Goal: Use online tool/utility

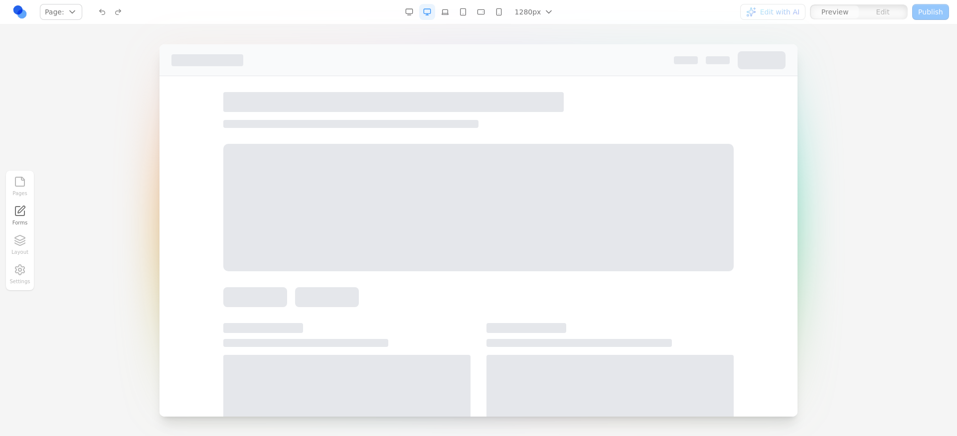
click at [21, 241] on div "Pages Forms Layout Settings" at bounding box center [20, 231] width 28 height 120
click at [399, 207] on div at bounding box center [478, 208] width 510 height 128
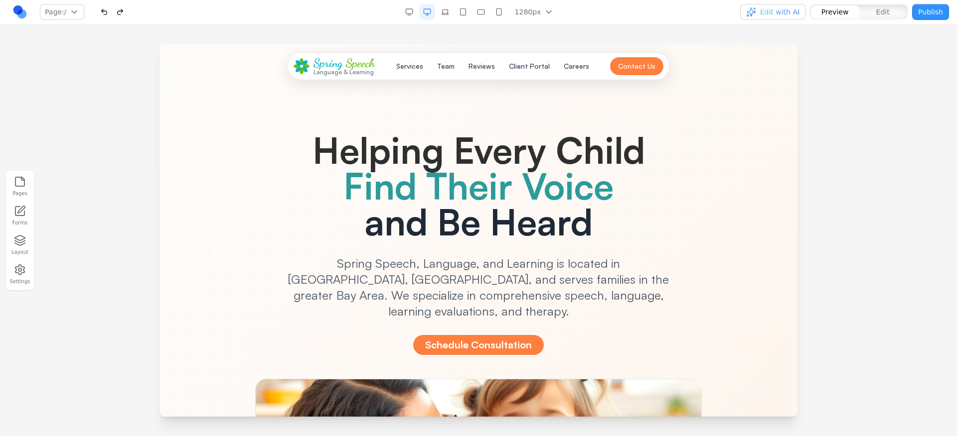
click at [20, 241] on icon "button" at bounding box center [20, 241] width 12 height 12
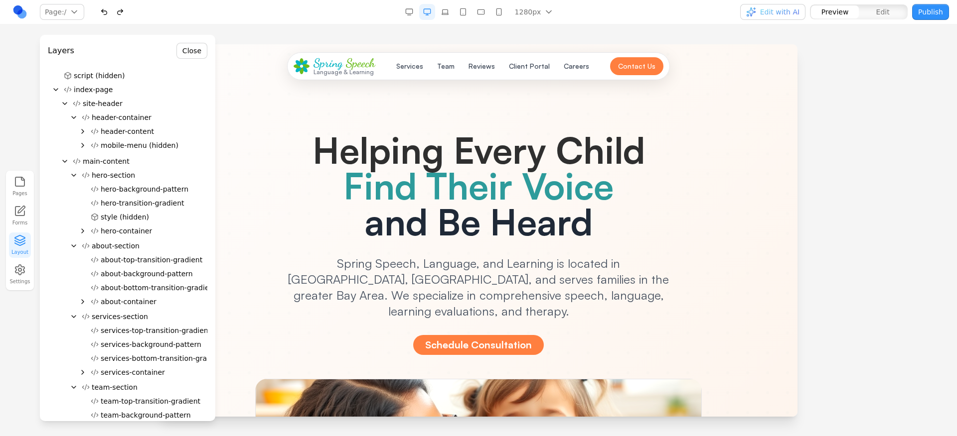
click at [138, 193] on span "hero-background-pattern" at bounding box center [145, 189] width 88 height 10
click at [137, 189] on span "hero-background-pattern" at bounding box center [145, 189] width 88 height 10
click at [148, 202] on span "hero-transition-gradient" at bounding box center [143, 203] width 84 height 10
click at [134, 264] on span "about-top-transition-gradient" at bounding box center [152, 260] width 102 height 10
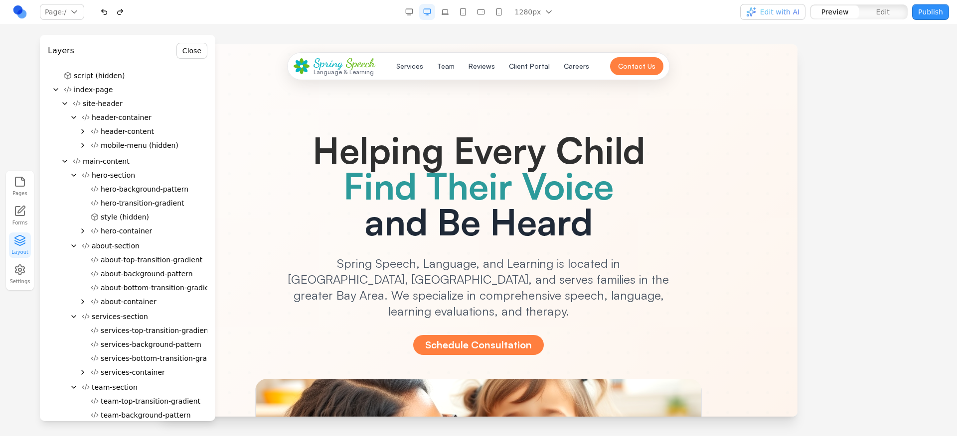
click at [135, 122] on span "header-container" at bounding box center [122, 118] width 60 height 10
click at [133, 127] on span "header-content" at bounding box center [127, 132] width 53 height 10
click at [83, 142] on icon "Expand" at bounding box center [83, 146] width 8 height 8
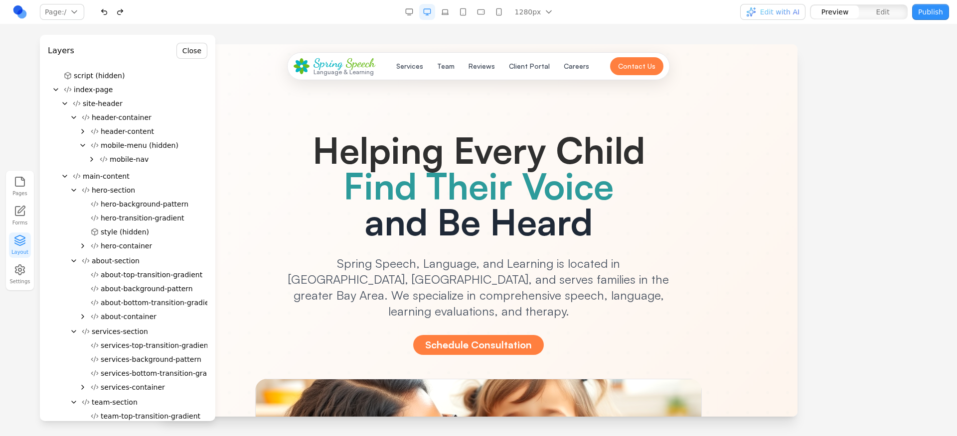
click at [121, 161] on span "mobile-nav" at bounding box center [129, 159] width 39 height 10
click at [118, 198] on button "hero-background-pattern" at bounding box center [147, 204] width 121 height 14
click at [124, 294] on button "about-background-pattern" at bounding box center [147, 289] width 121 height 14
click at [84, 318] on icon "Expand" at bounding box center [83, 317] width 8 height 8
click at [133, 337] on button "about-header" at bounding box center [152, 331] width 112 height 14
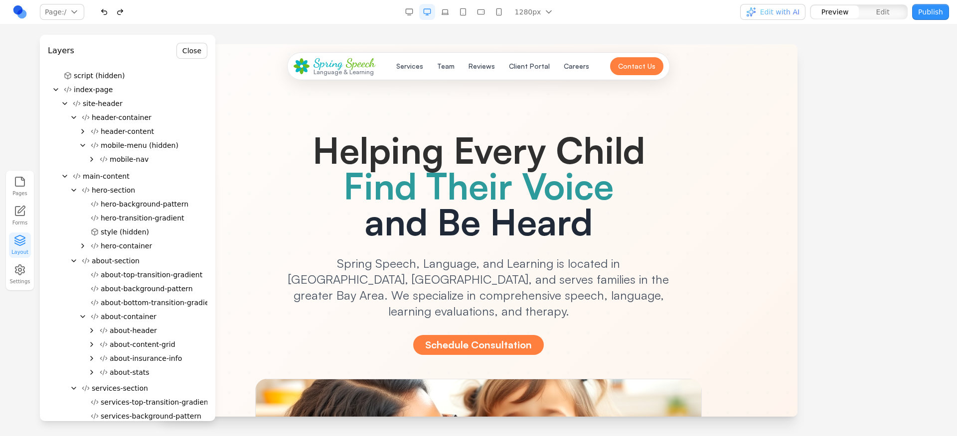
click at [126, 351] on button "about-content-grid" at bounding box center [152, 345] width 112 height 14
click at [130, 368] on span "about-stats" at bounding box center [130, 373] width 40 height 10
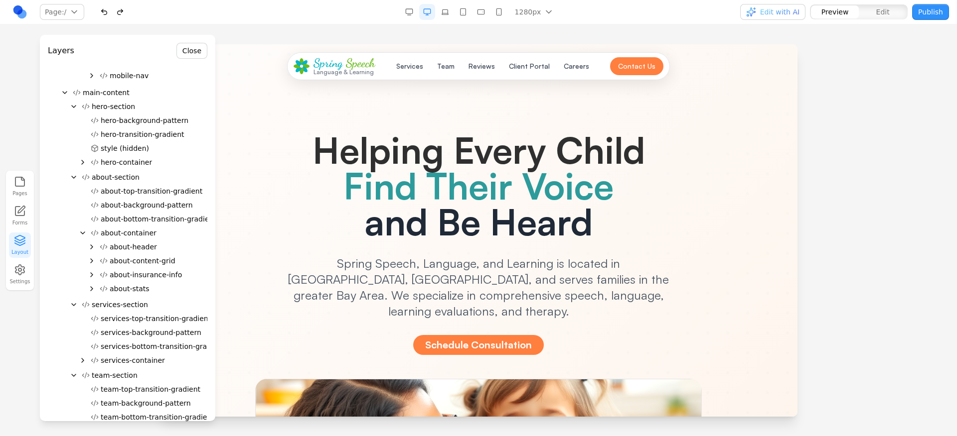
scroll to position [176, 0]
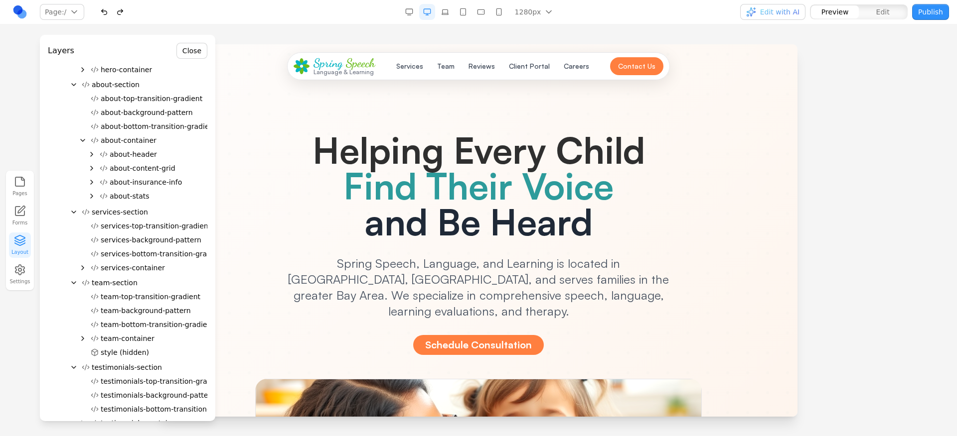
click at [91, 192] on icon "Expand" at bounding box center [92, 196] width 8 height 8
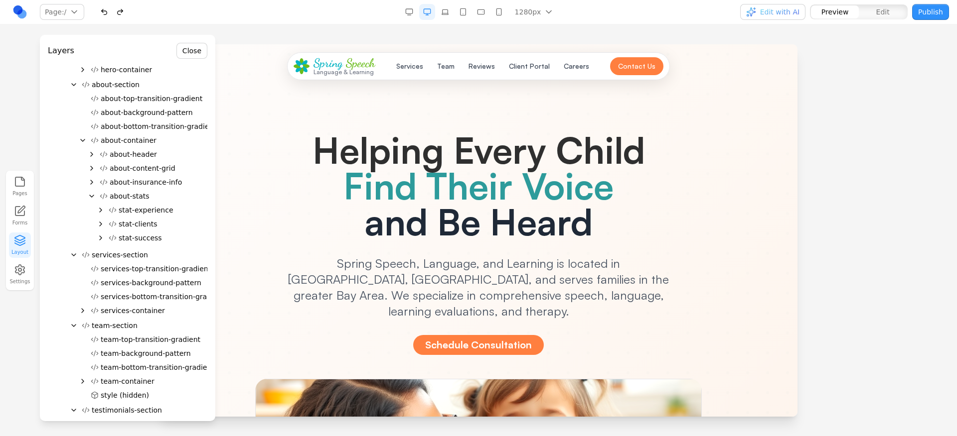
click at [150, 245] on div at bounding box center [154, 245] width 116 height 1
click at [150, 241] on span "stat-success" at bounding box center [140, 238] width 43 height 10
click at [147, 221] on span "stat-clients" at bounding box center [138, 224] width 39 height 10
click at [148, 212] on span "stat-experience" at bounding box center [146, 210] width 55 height 10
click at [138, 278] on span "services-background-pattern" at bounding box center [151, 283] width 101 height 10
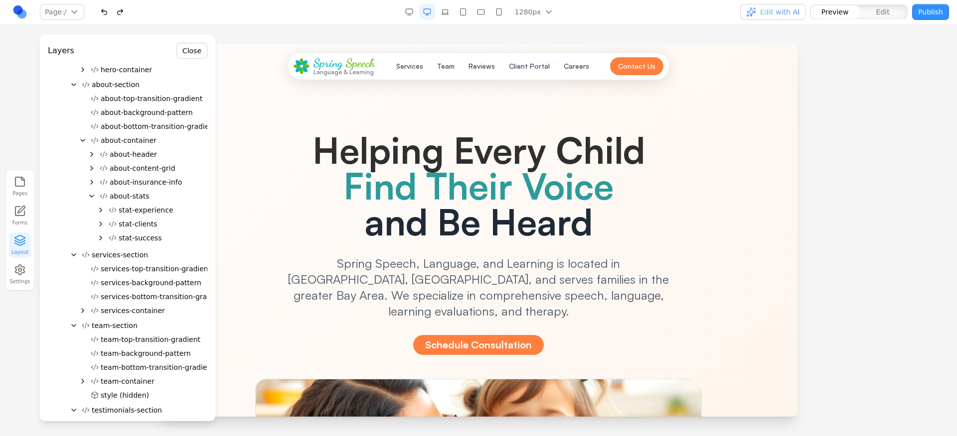
click at [100, 207] on icon "Expand" at bounding box center [101, 210] width 8 height 8
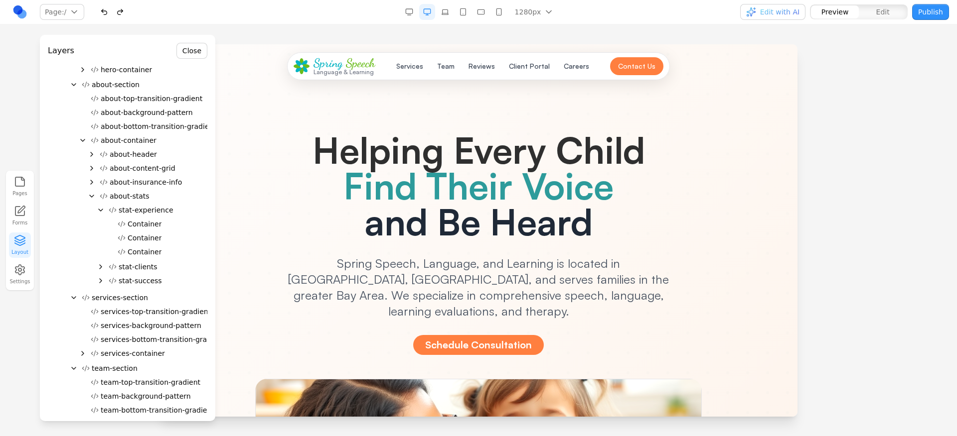
click at [132, 212] on span "stat-experience" at bounding box center [146, 210] width 55 height 10
click at [135, 227] on span "Container" at bounding box center [145, 224] width 34 height 10
click at [138, 241] on span "Container" at bounding box center [145, 238] width 34 height 10
click at [129, 282] on span "stat-success" at bounding box center [140, 281] width 43 height 10
click at [106, 333] on div at bounding box center [127, 333] width 159 height 1
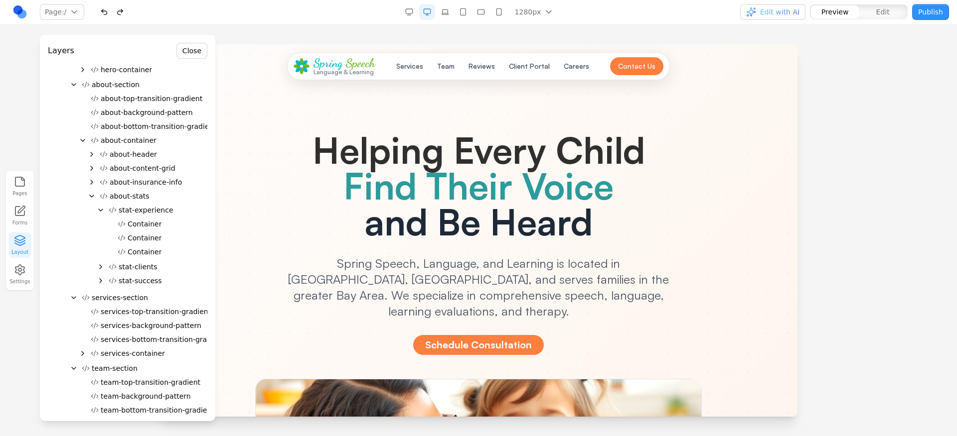
click at [79, 351] on icon "Expand" at bounding box center [83, 354] width 8 height 8
click at [146, 363] on span "services-header" at bounding box center [138, 368] width 56 height 10
click at [140, 384] on span "services-learn-more-section" at bounding box center [158, 382] width 97 height 10
click at [138, 393] on span "services-grid" at bounding box center [132, 396] width 45 height 10
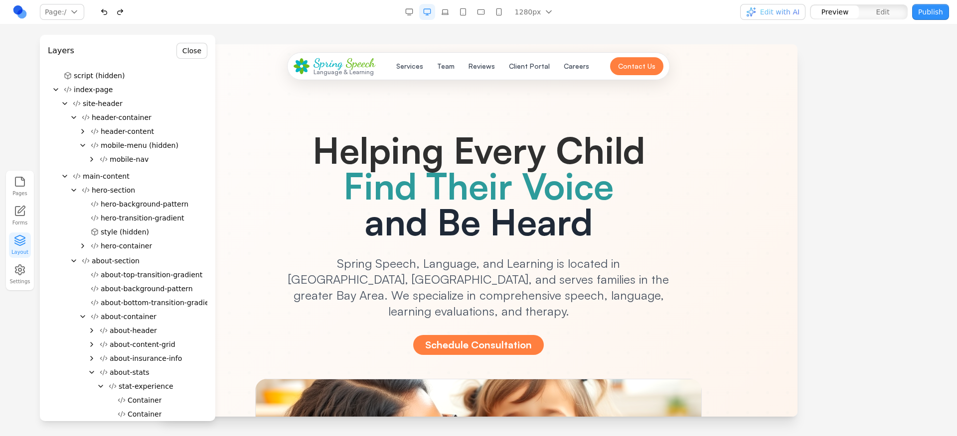
click at [145, 208] on span "hero-background-pattern" at bounding box center [145, 204] width 88 height 10
click at [145, 222] on span "hero-transition-gradient" at bounding box center [143, 218] width 84 height 10
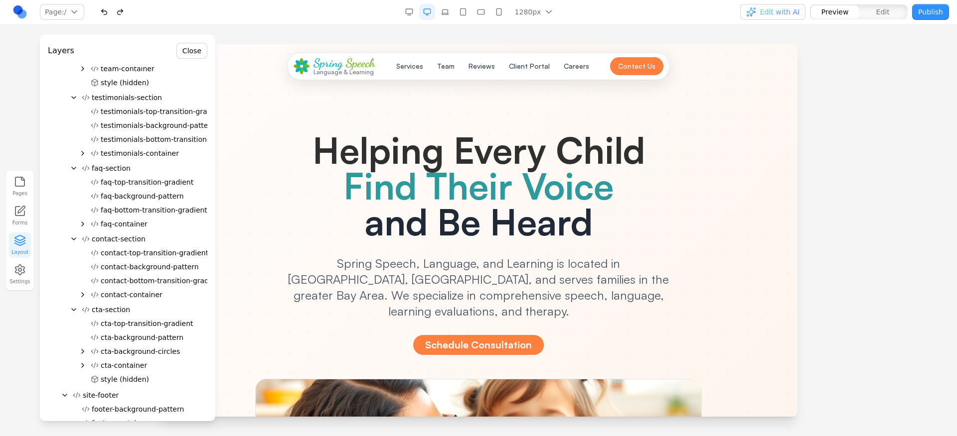
scroll to position [631, 0]
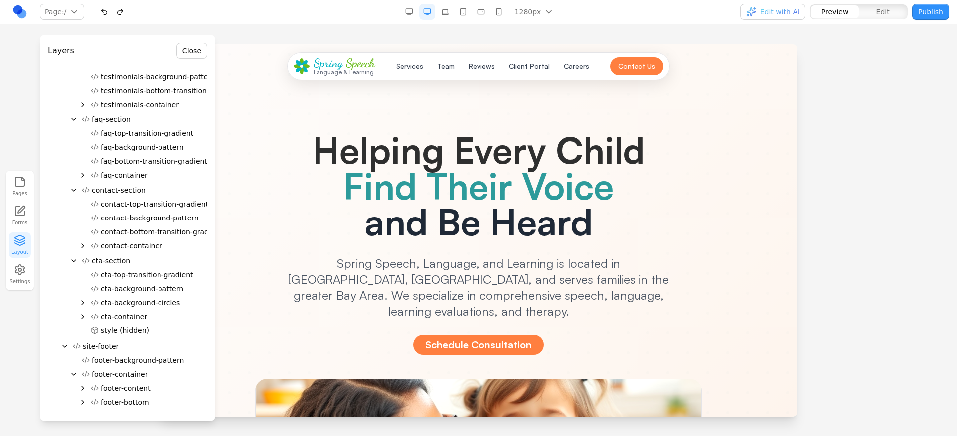
click at [171, 272] on span "cta-top-transition-gradient" at bounding box center [147, 275] width 93 height 10
click at [156, 284] on span "cta-background-pattern" at bounding box center [142, 289] width 83 height 10
click at [129, 282] on div at bounding box center [127, 282] width 159 height 1
